Goal: Transaction & Acquisition: Purchase product/service

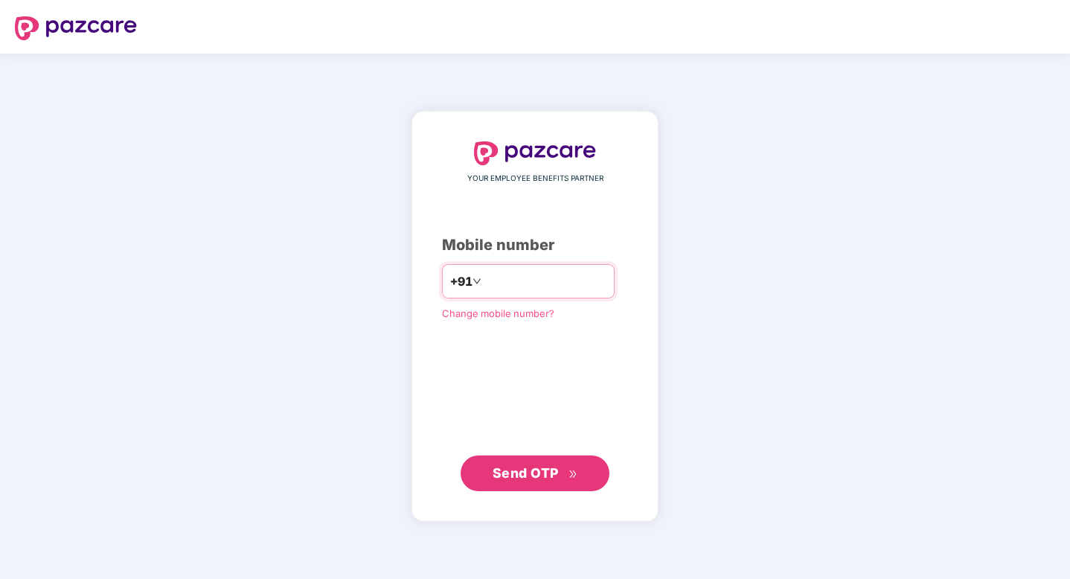
click at [512, 277] on input "number" at bounding box center [545, 281] width 122 height 24
type input "**********"
click at [525, 475] on span "Send OTP" at bounding box center [526, 473] width 66 height 16
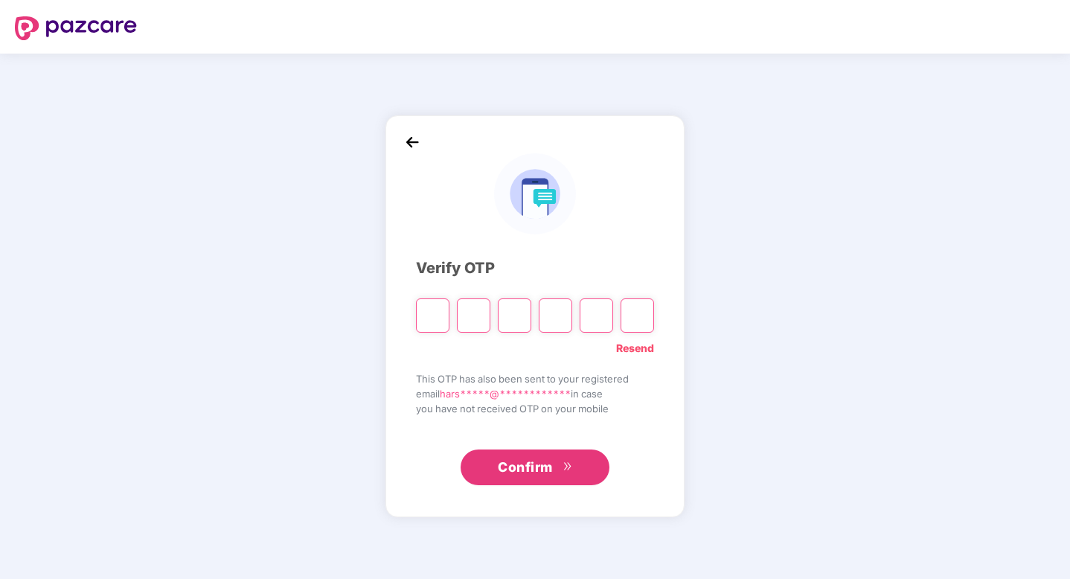
type input "*"
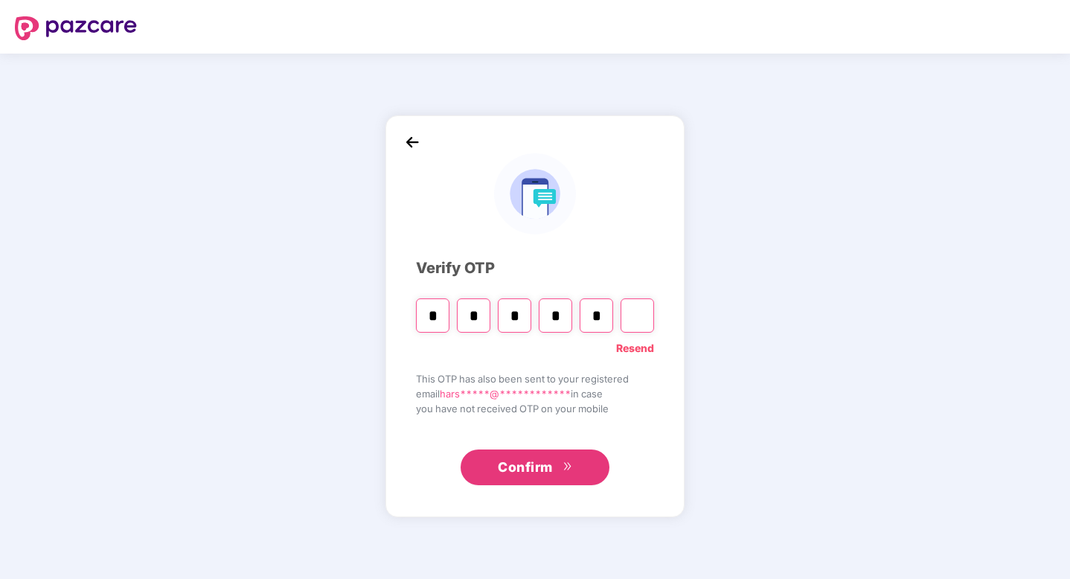
type input "*"
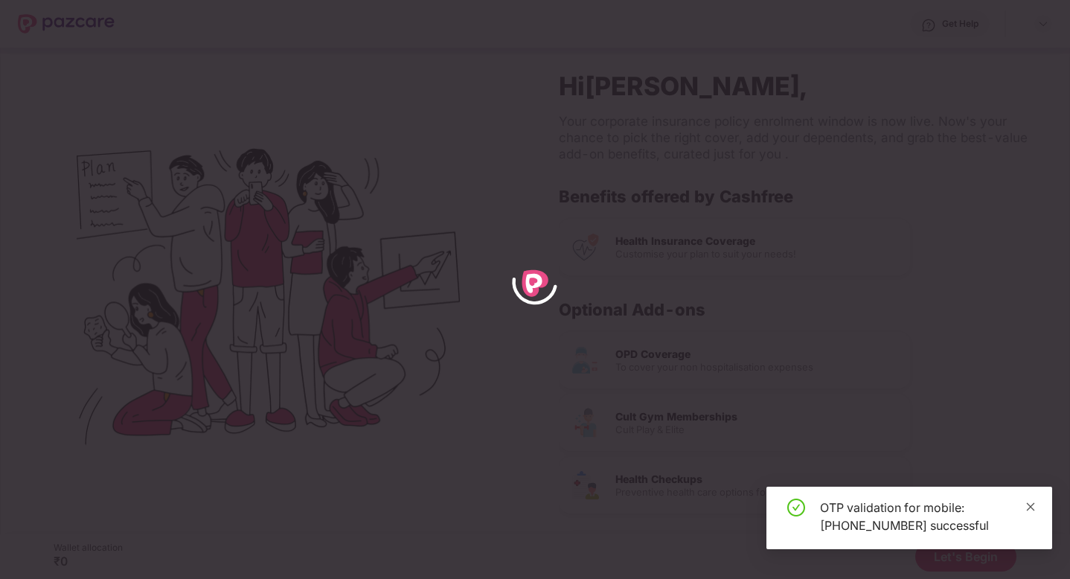
click at [1032, 506] on icon "close" at bounding box center [1030, 506] width 10 height 10
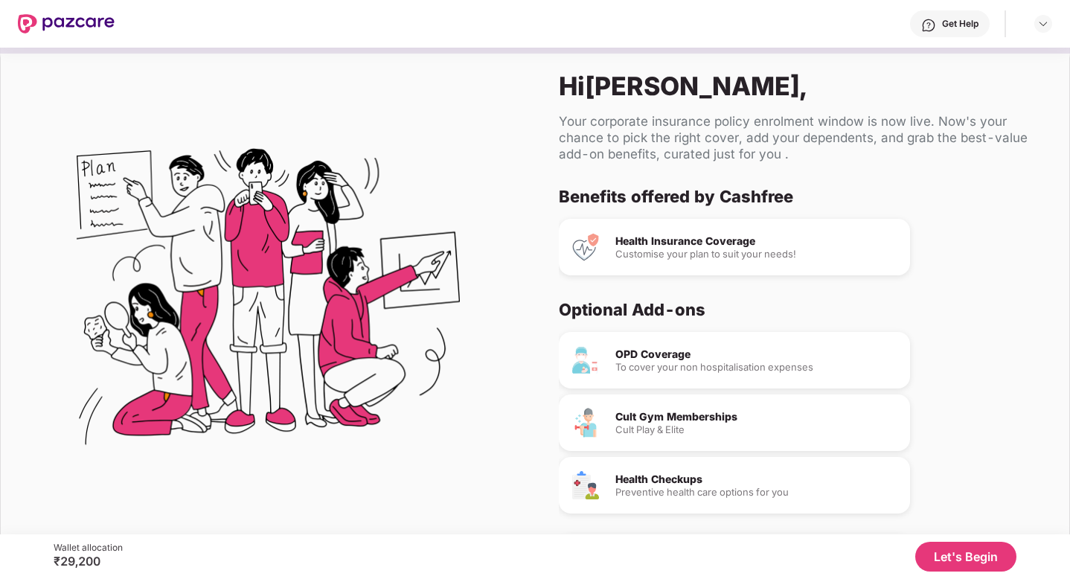
click at [66, 21] on img at bounding box center [66, 23] width 97 height 19
click at [86, 558] on div "₹29,200" at bounding box center [88, 561] width 69 height 15
click at [161, 543] on div "Let's Begin" at bounding box center [570, 557] width 894 height 30
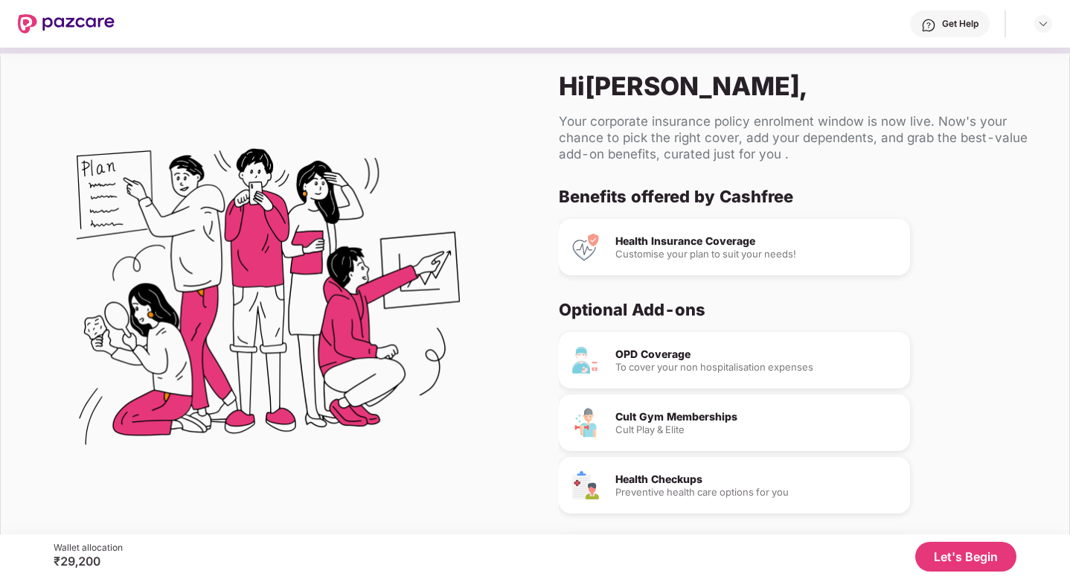
click at [71, 568] on div "₹29,200" at bounding box center [88, 561] width 69 height 15
click at [148, 551] on div "Let's Begin" at bounding box center [570, 557] width 894 height 30
click at [728, 240] on div "Health Insurance Coverage" at bounding box center [756, 241] width 283 height 10
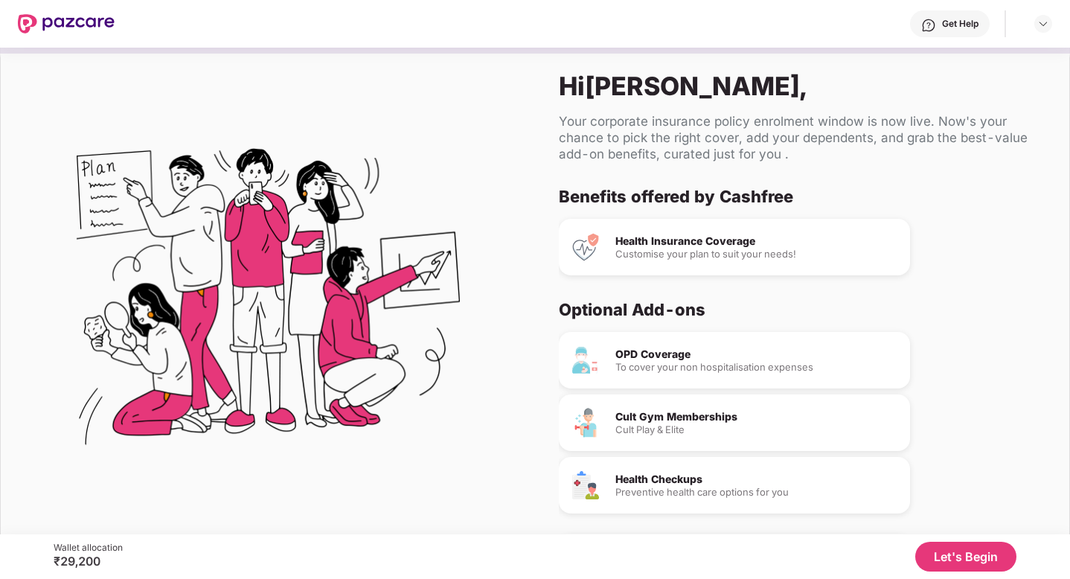
click at [712, 239] on div "Health Insurance Coverage" at bounding box center [756, 241] width 283 height 10
click at [949, 550] on button "Let's Begin" at bounding box center [965, 557] width 101 height 30
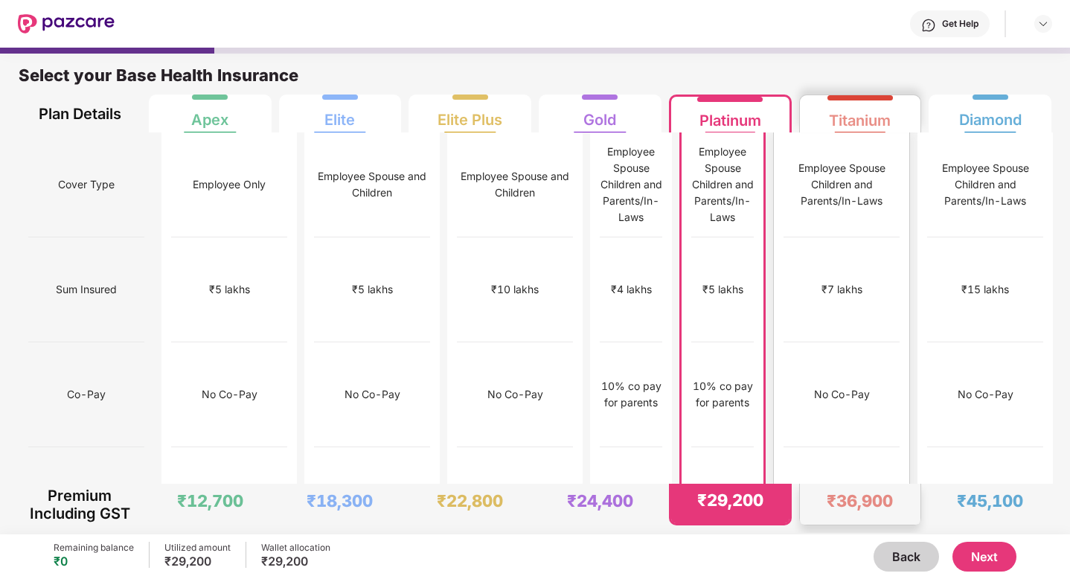
click at [874, 120] on div "Titanium" at bounding box center [860, 115] width 62 height 30
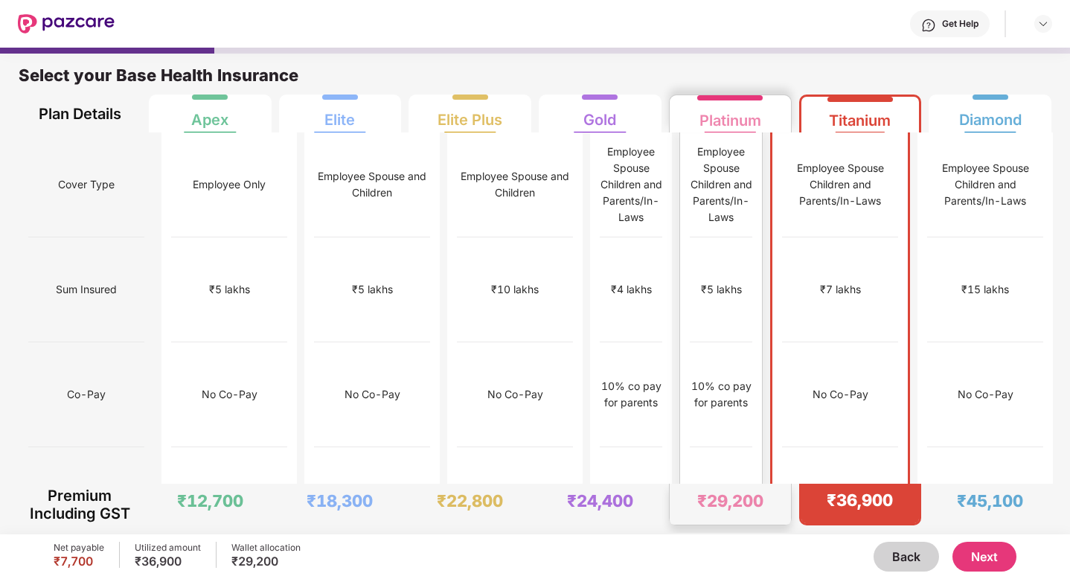
click at [720, 171] on div "Employee Spouse Children and Parents/In-Laws" at bounding box center [721, 185] width 63 height 82
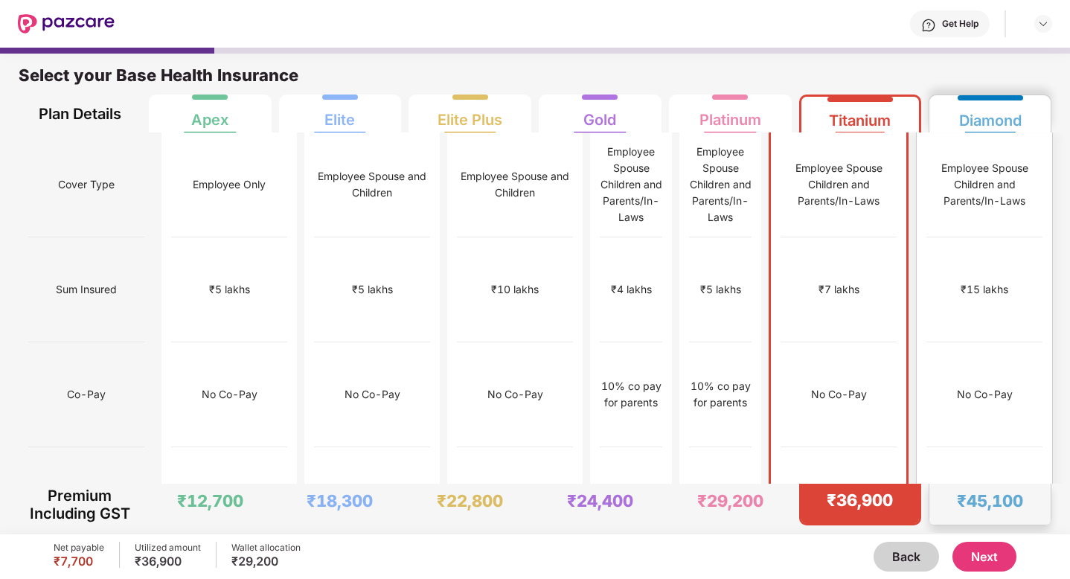
click at [990, 447] on div "₹15,000" at bounding box center [984, 499] width 116 height 105
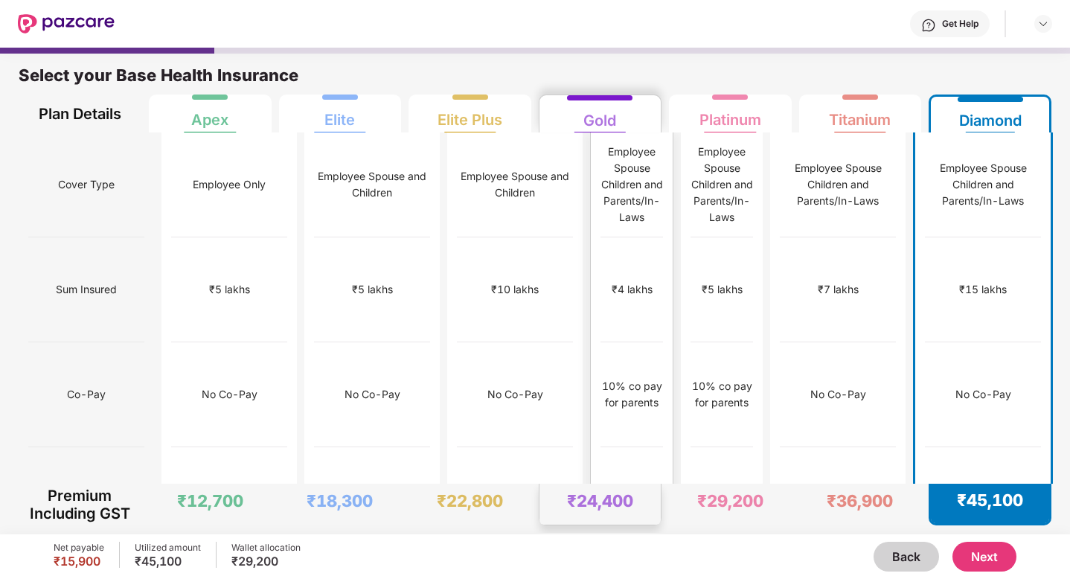
click at [647, 447] on div "₹8,000" at bounding box center [631, 499] width 63 height 105
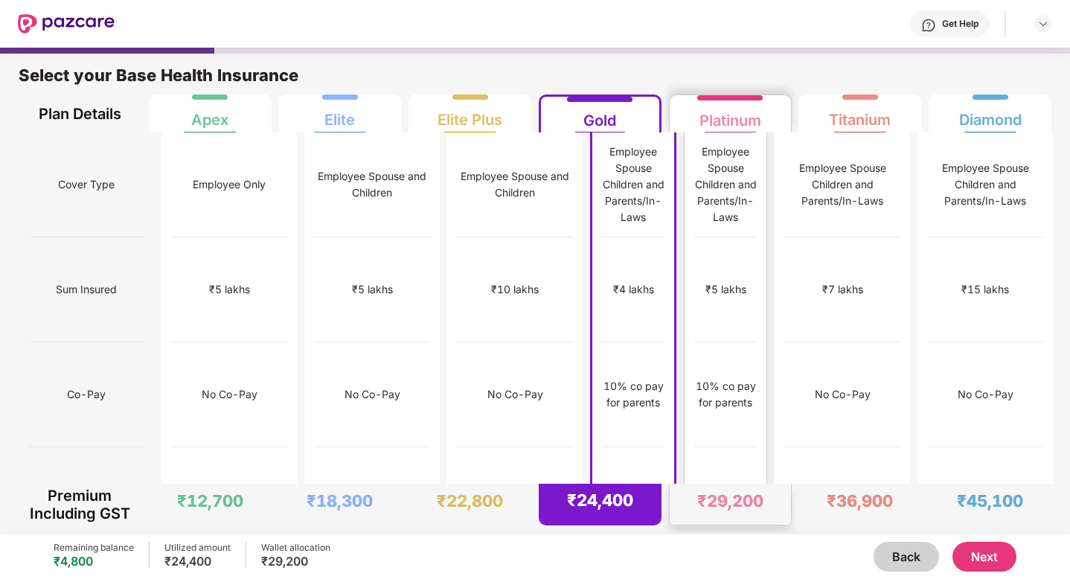
click at [756, 342] on div "10% co pay for parents" at bounding box center [725, 394] width 63 height 105
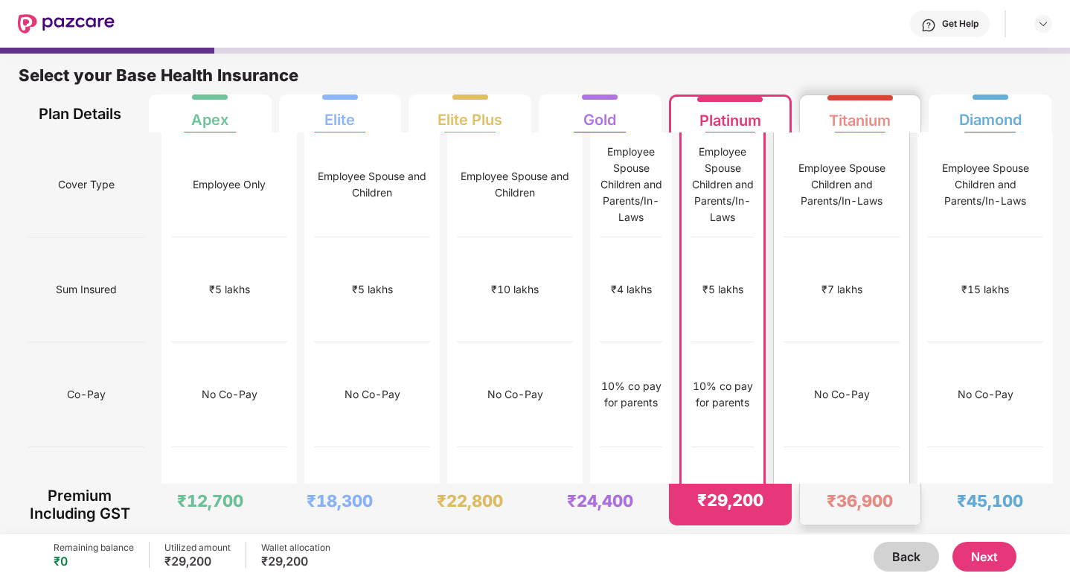
click at [835, 447] on div "₹12,000" at bounding box center [841, 499] width 116 height 105
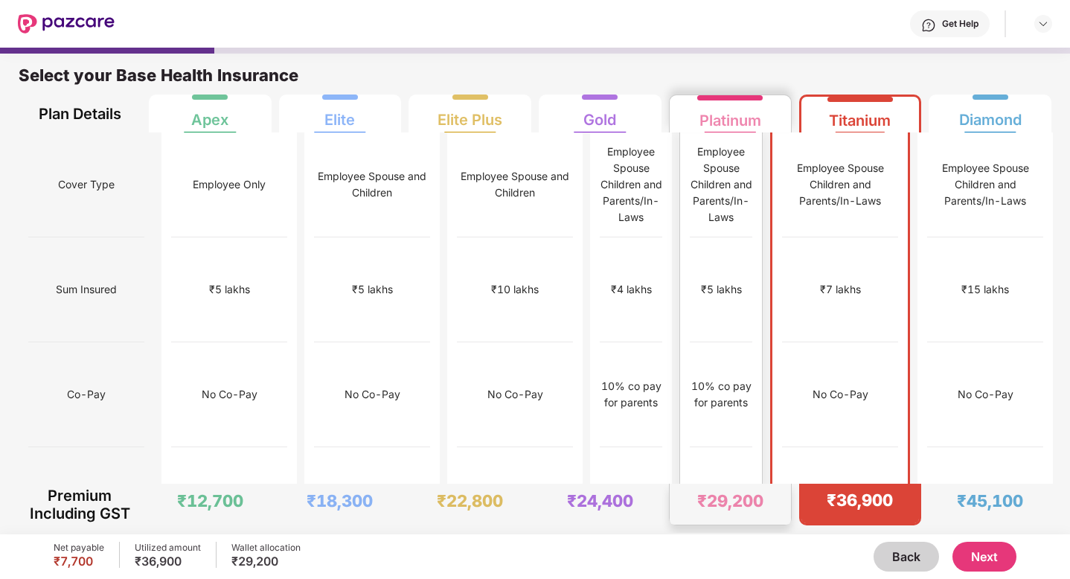
click at [722, 342] on div "10% co pay for parents" at bounding box center [721, 394] width 63 height 105
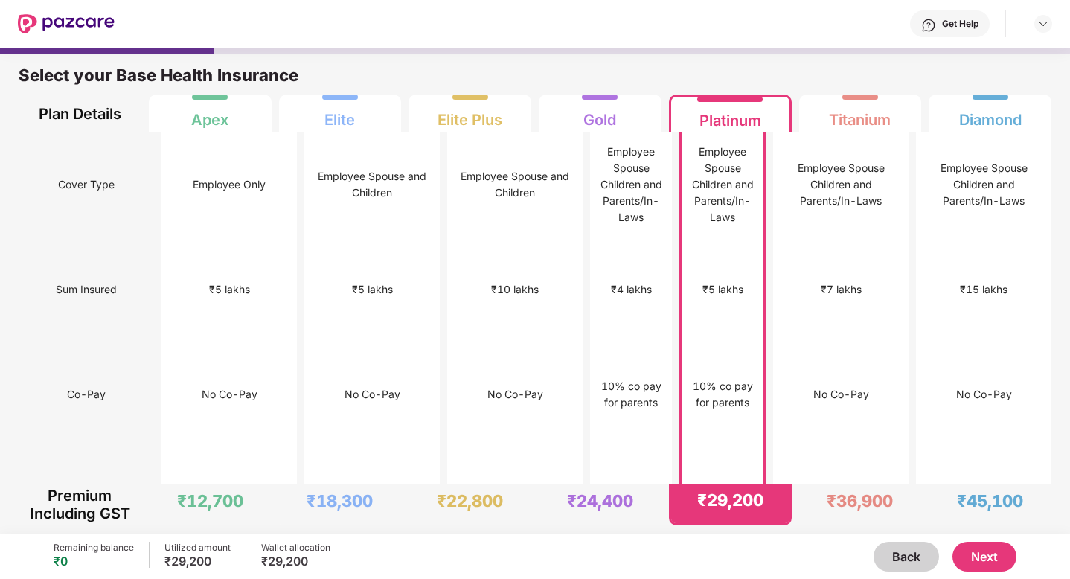
click at [988, 557] on button "Next" at bounding box center [984, 557] width 64 height 30
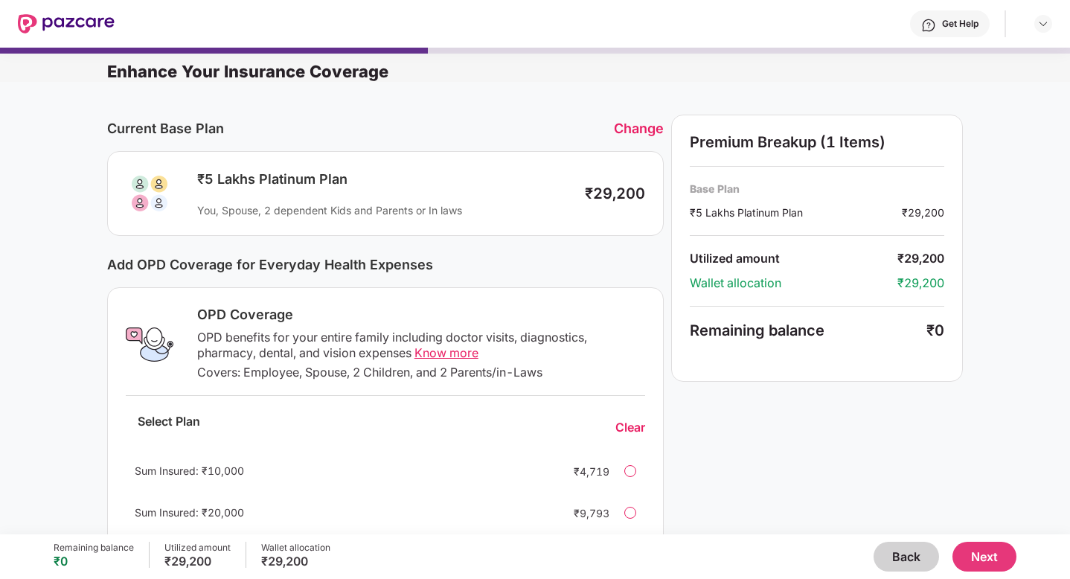
click at [490, 110] on div "Current Base Plan Change ₹5 Lakhs Platinum Plan You, Spouse, 2 dependent Kids a…" at bounding box center [535, 483] width 1070 height 802
